Goal: Information Seeking & Learning: Learn about a topic

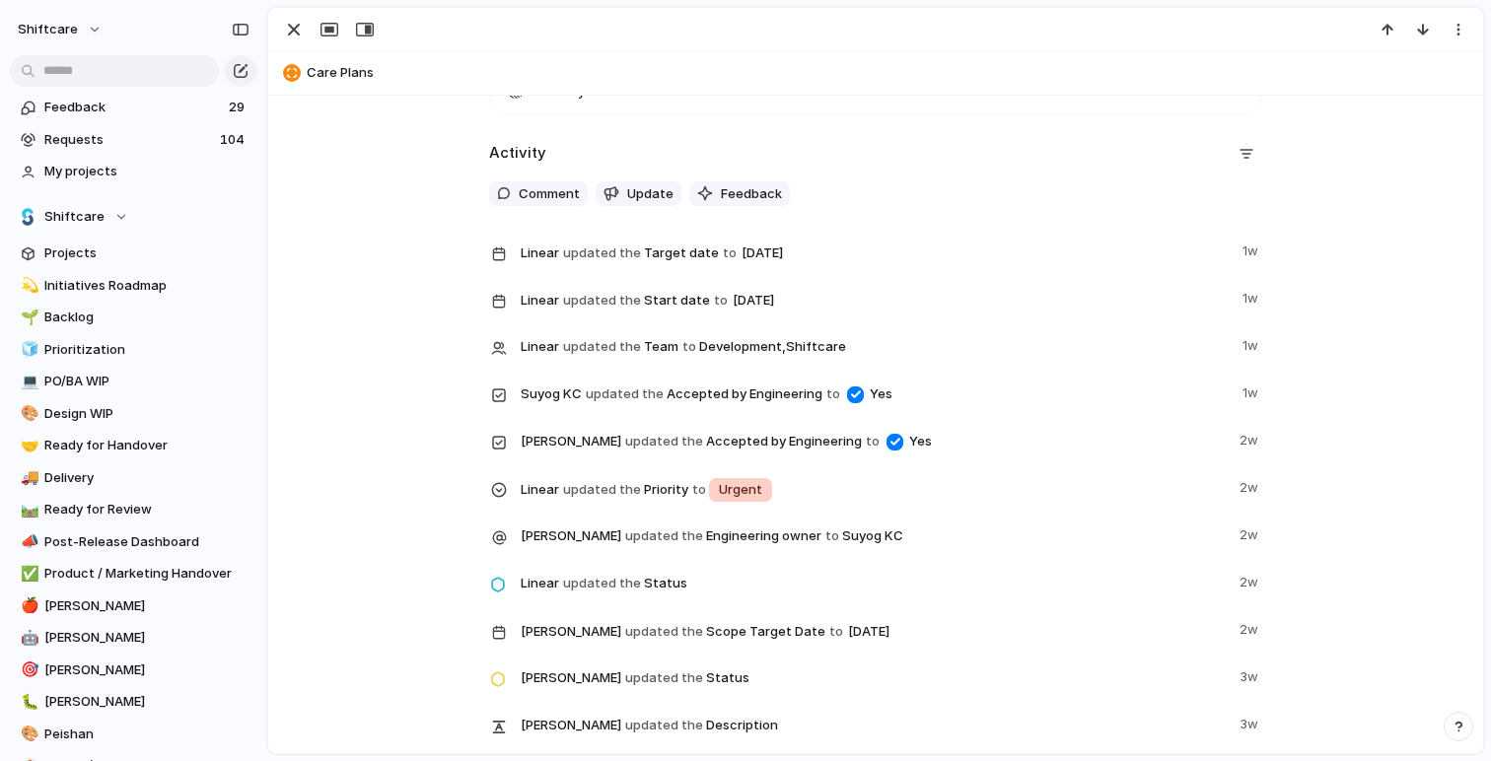
scroll to position [2304, 0]
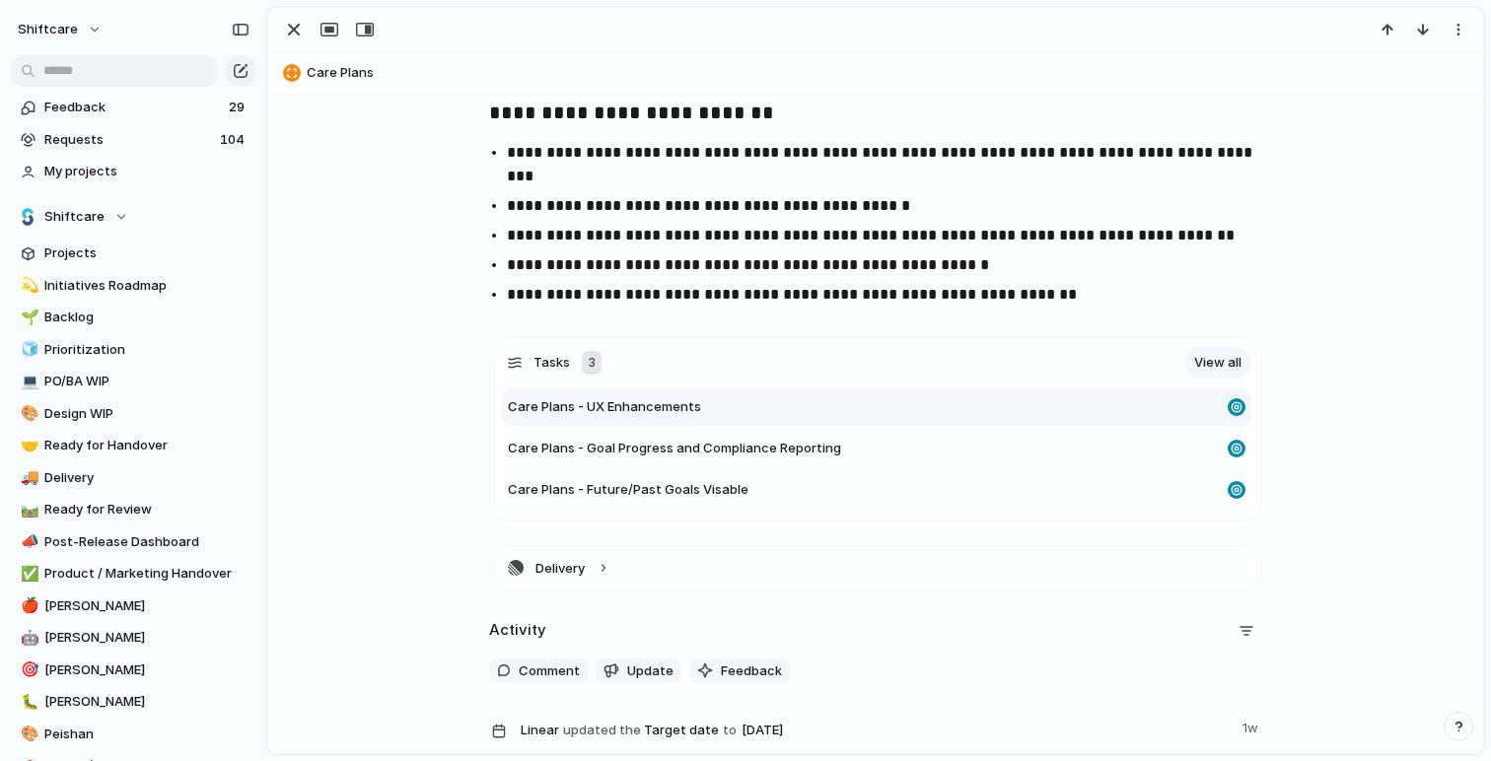
click at [685, 401] on span "Care Plans - UX Enhancements" at bounding box center [604, 407] width 193 height 20
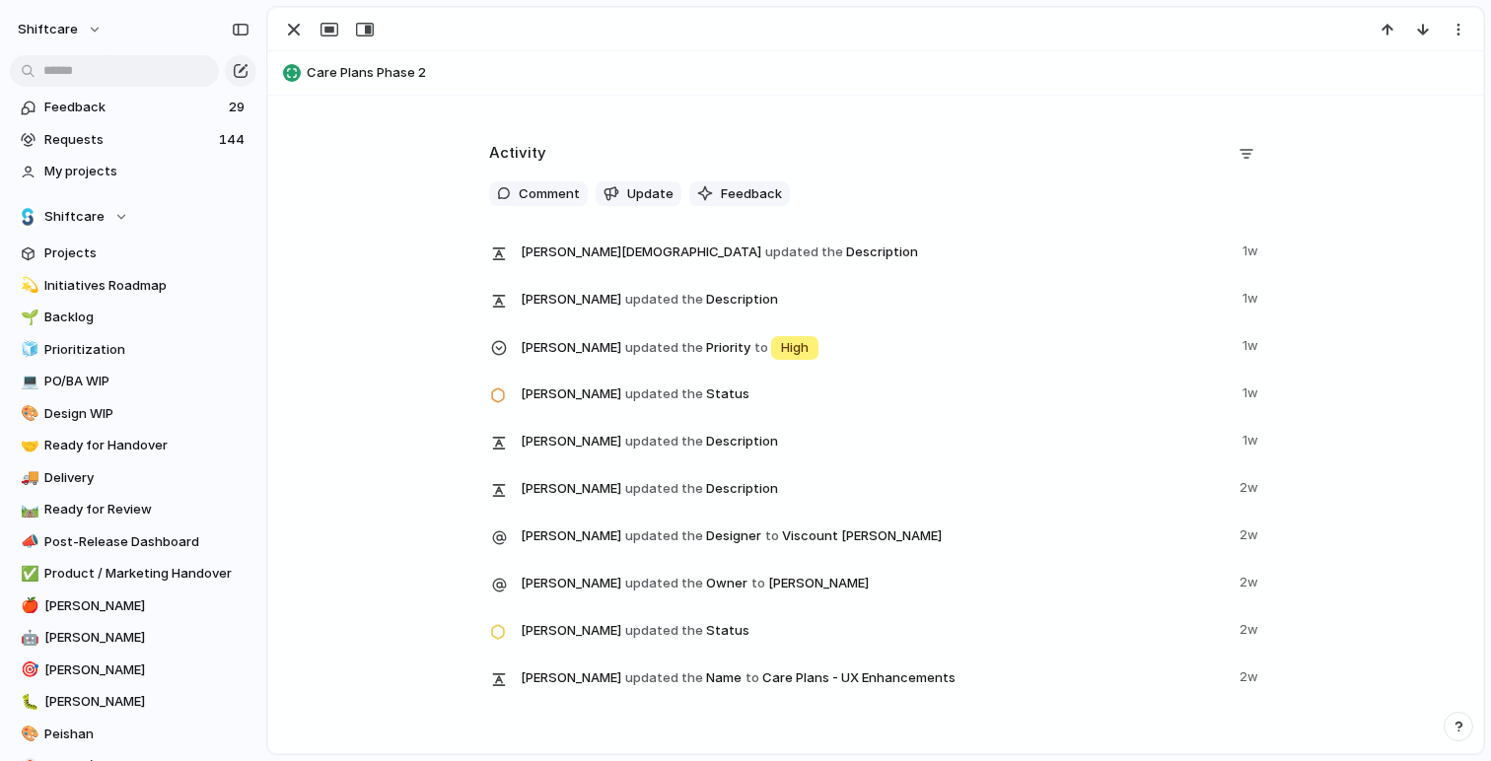
scroll to position [1975, 0]
click at [671, 253] on span "[PERSON_NAME][DEMOGRAPHIC_DATA] updated the Description" at bounding box center [876, 249] width 710 height 28
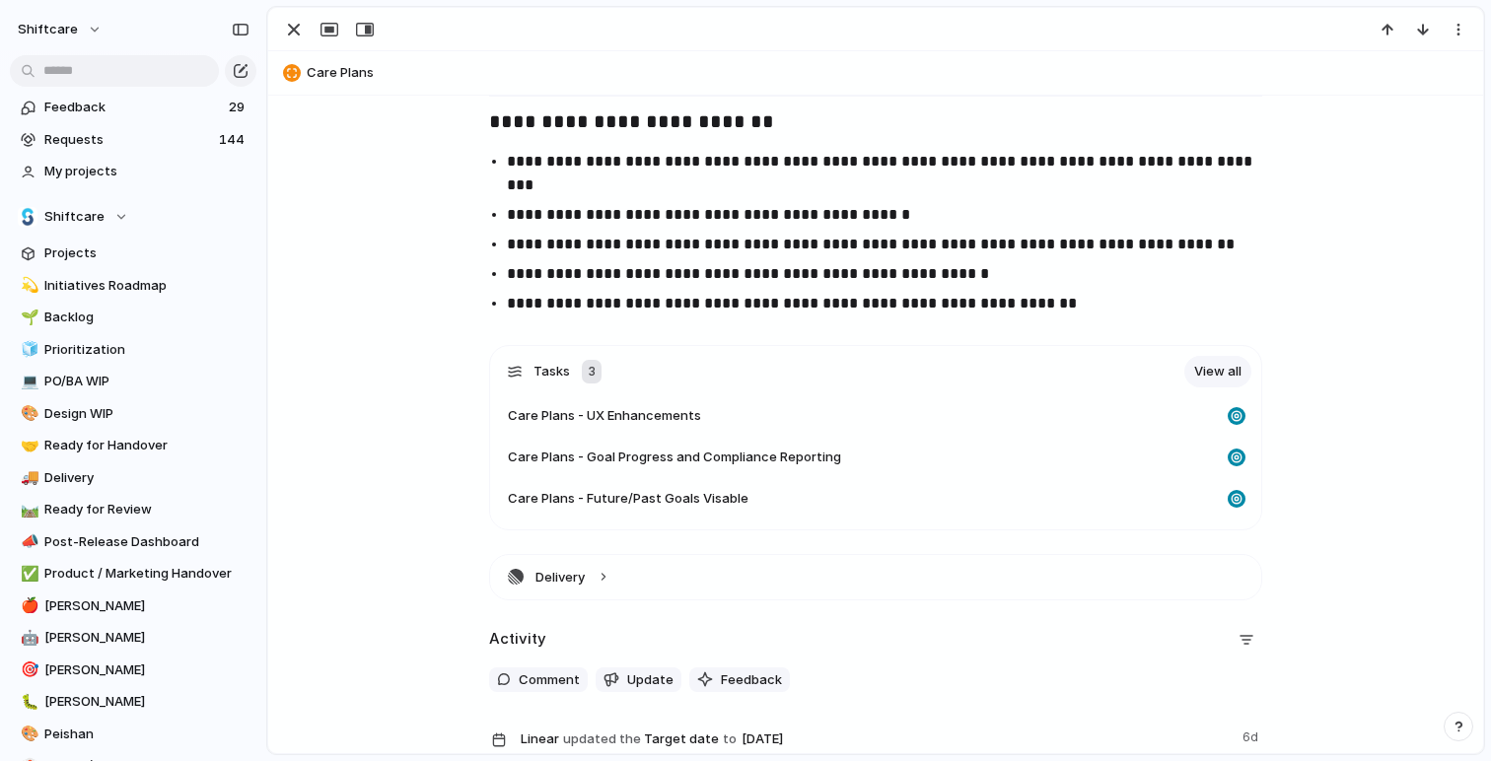
scroll to position [1803, 0]
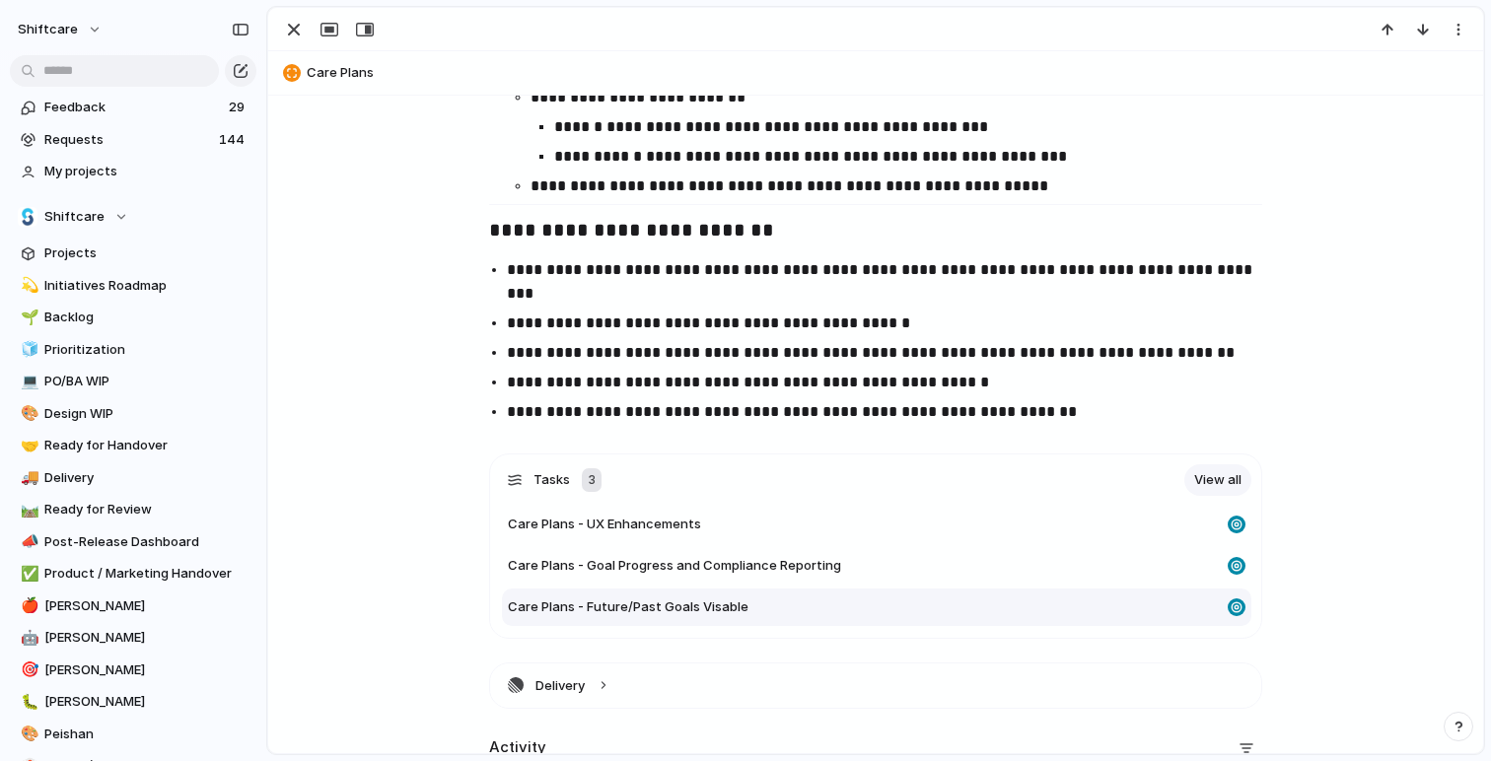
click at [700, 603] on span "Care Plans - Future/Past Goals Visable" at bounding box center [628, 607] width 241 height 20
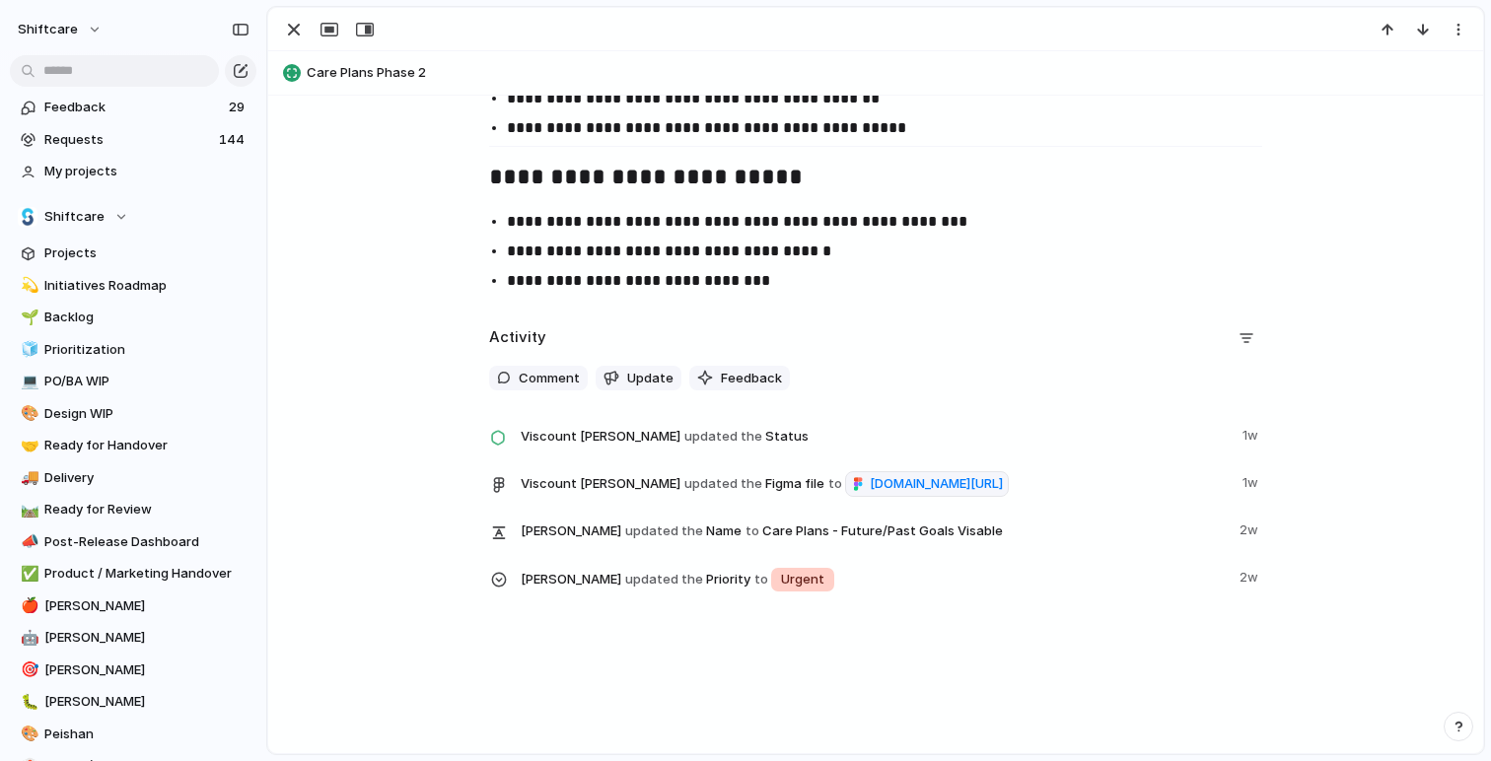
scroll to position [2420, 0]
click at [870, 483] on span "[DOMAIN_NAME][URL]" at bounding box center [936, 484] width 133 height 20
